Goal: Transaction & Acquisition: Subscribe to service/newsletter

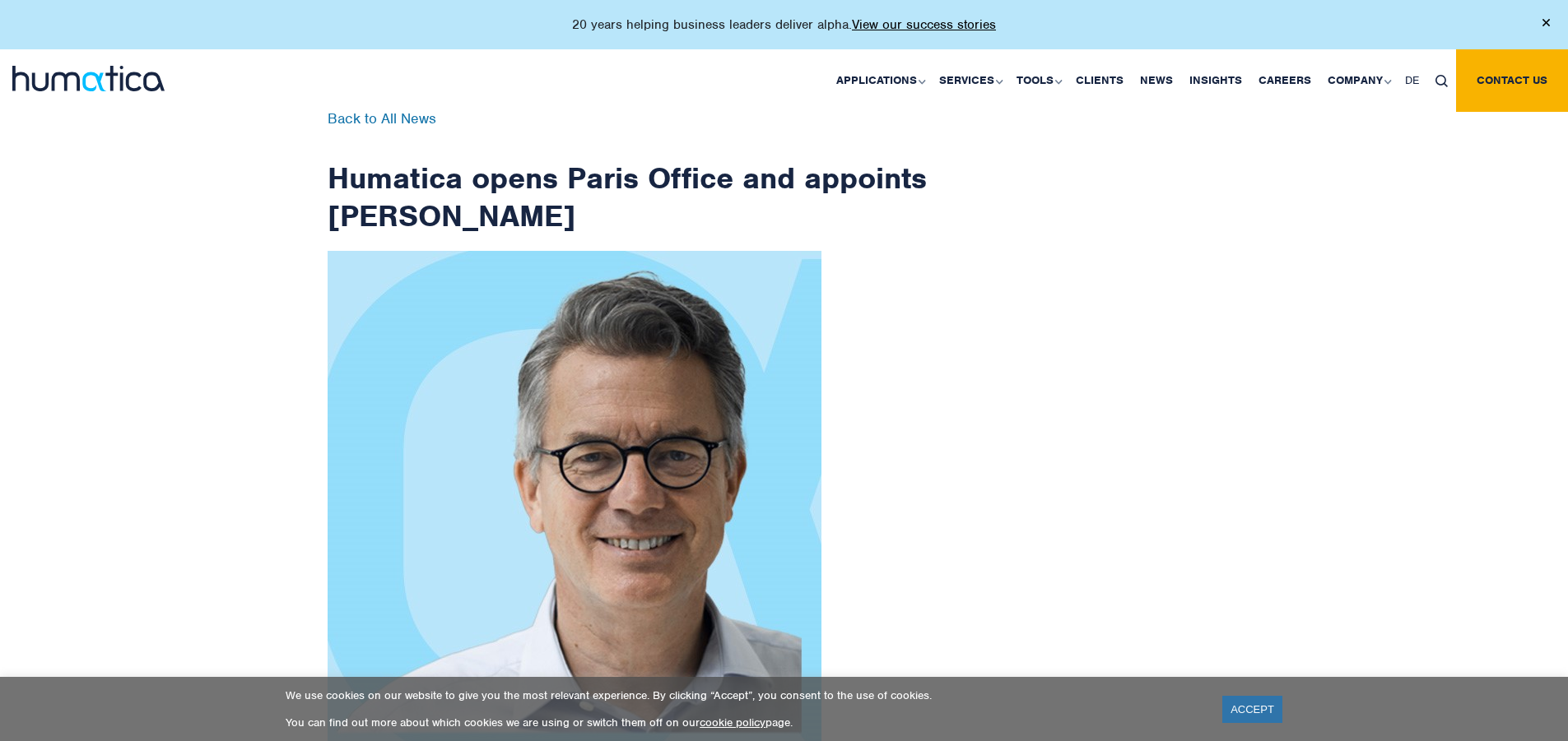
scroll to position [2624, 0]
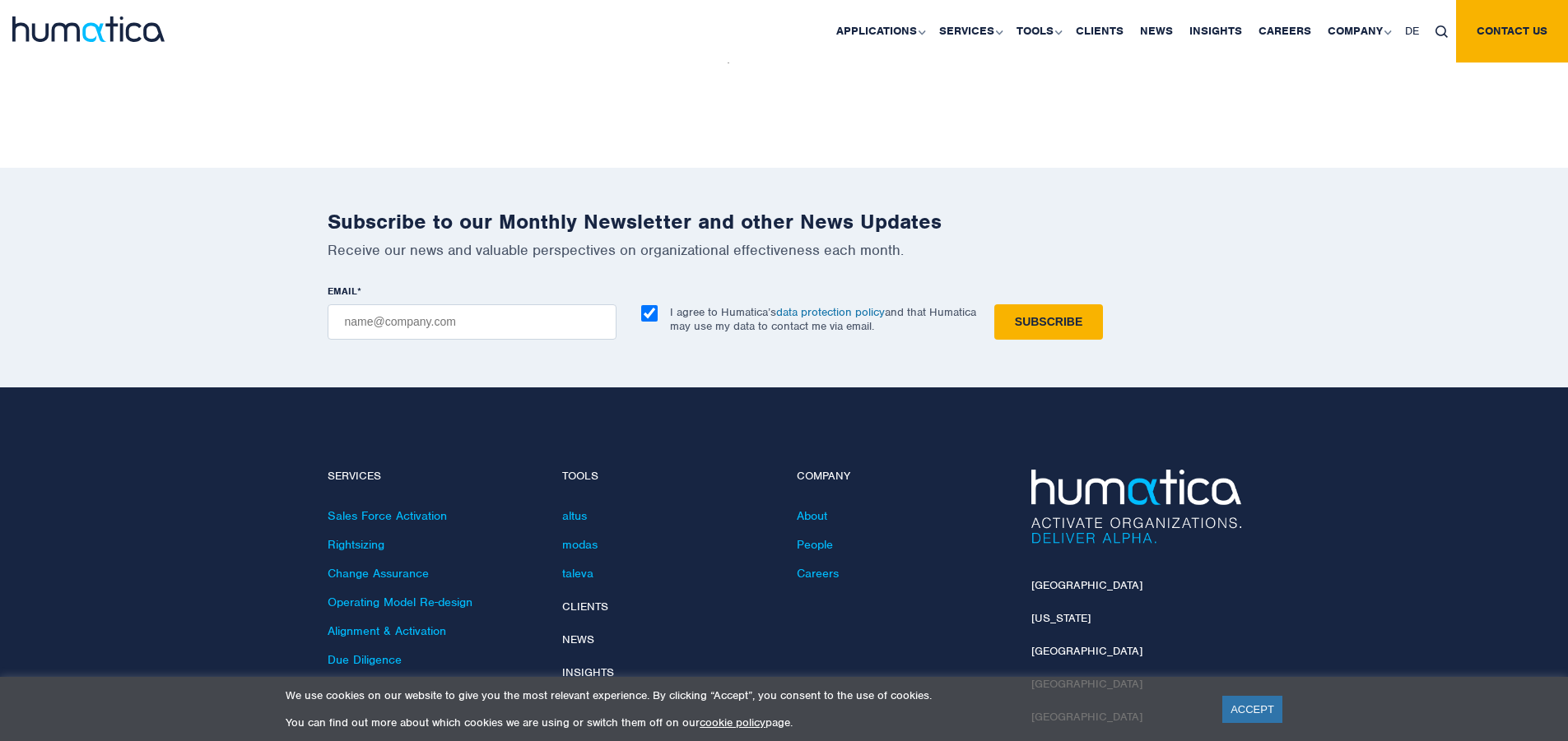
checkbox input "true"
type input "[EMAIL_ADDRESS][DOMAIN_NAME]"
click at [994, 304] on input "Subscribe" at bounding box center [1048, 321] width 109 height 35
